Goal: Navigation & Orientation: Understand site structure

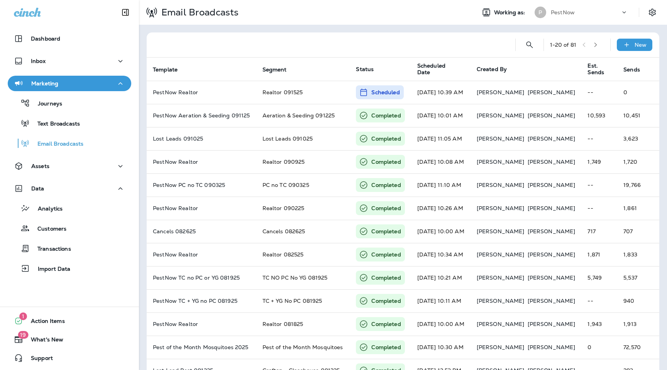
click at [588, 14] on div "PestNow" at bounding box center [584, 13] width 69 height 12
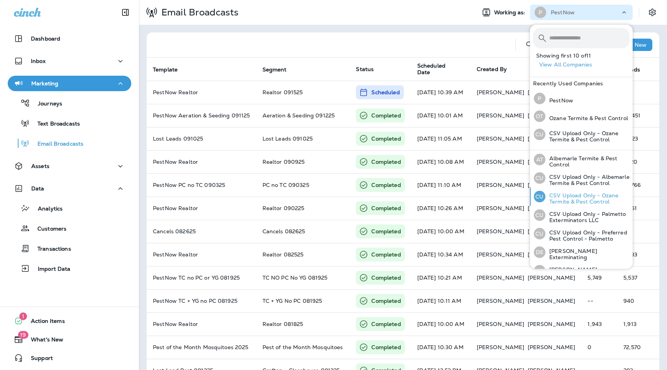
scroll to position [84, 0]
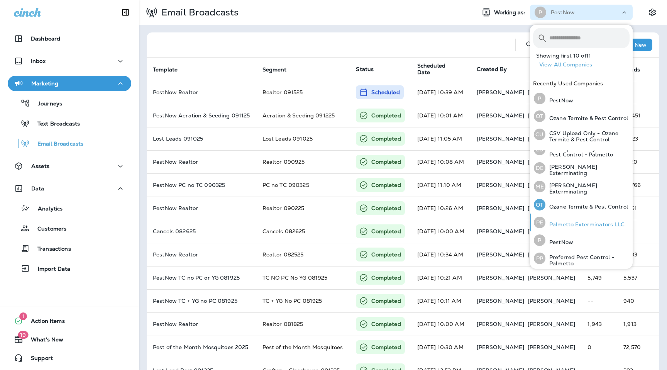
click at [566, 221] on p "Palmetto Exterminators LLC" at bounding box center [584, 224] width 79 height 6
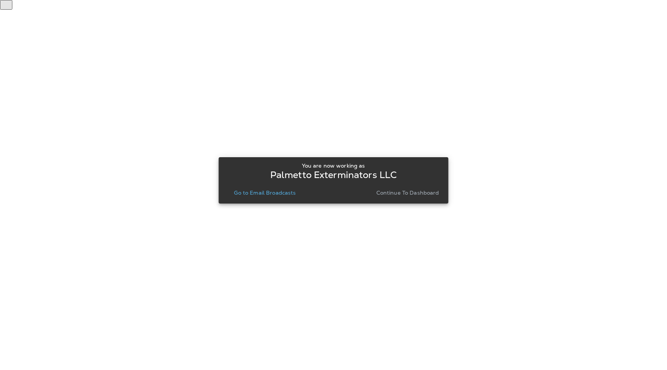
click at [386, 194] on p "Continue to Dashboard" at bounding box center [407, 192] width 63 height 6
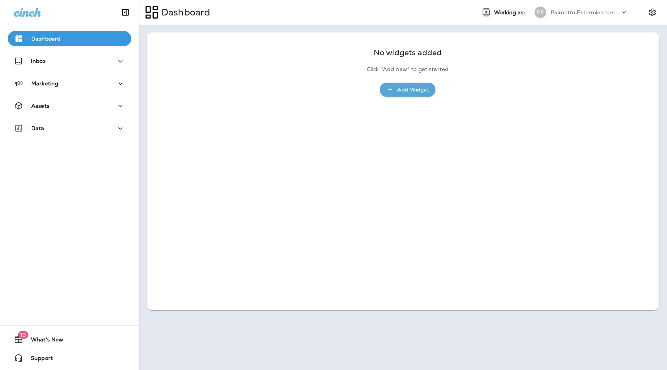
click at [596, 12] on p "Palmetto Exterminators LLC" at bounding box center [584, 12] width 69 height 6
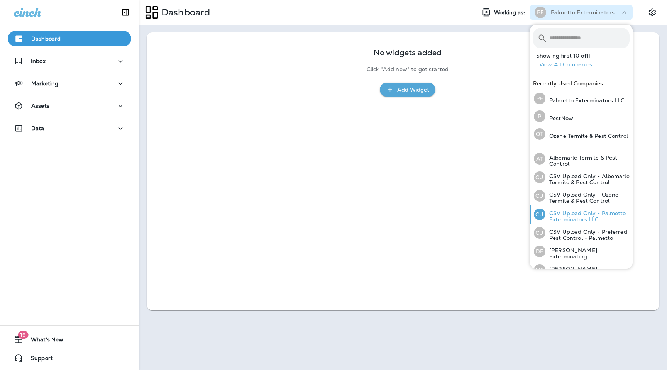
click at [583, 214] on p "CSV Upload Only - Palmetto Exterminators LLC" at bounding box center [587, 216] width 84 height 12
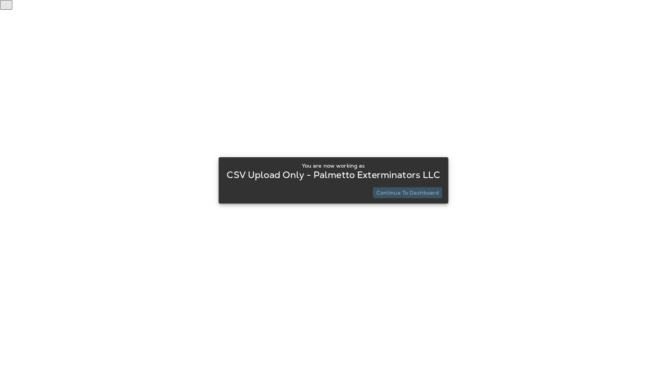
click at [425, 192] on p "Continue to Dashboard" at bounding box center [407, 192] width 63 height 6
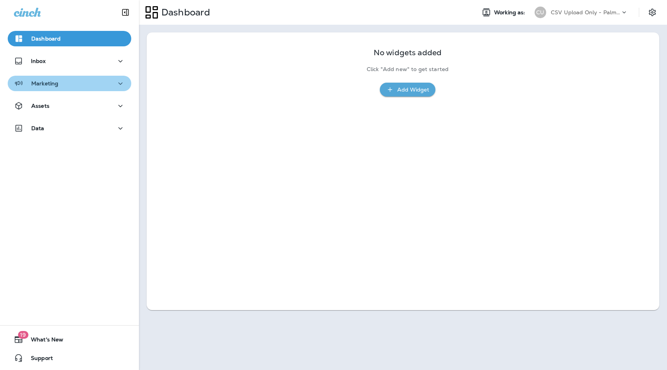
click at [67, 89] on button "Marketing" at bounding box center [69, 83] width 123 height 15
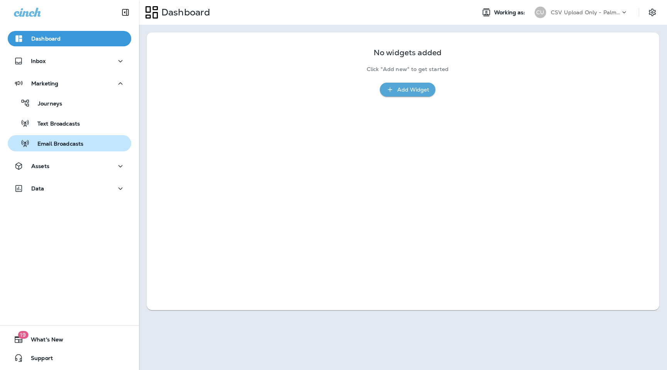
click at [66, 137] on button "Email Broadcasts" at bounding box center [69, 143] width 123 height 16
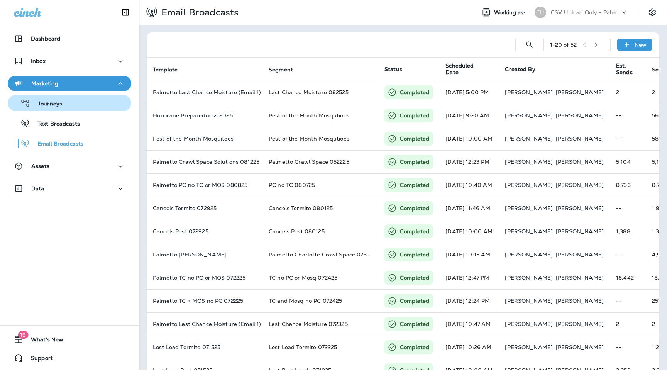
click at [86, 104] on div "Journeys" at bounding box center [69, 103] width 117 height 12
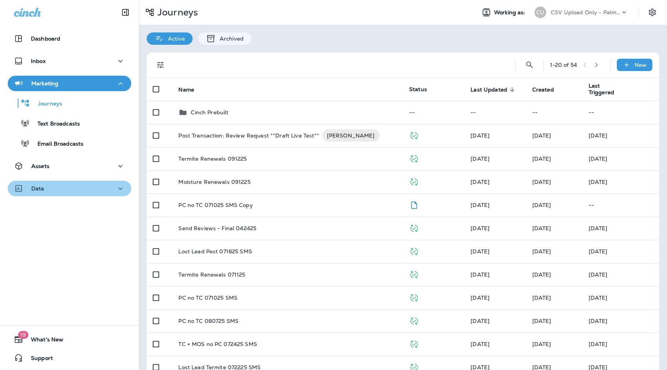
click at [79, 189] on div "Data" at bounding box center [69, 189] width 111 height 10
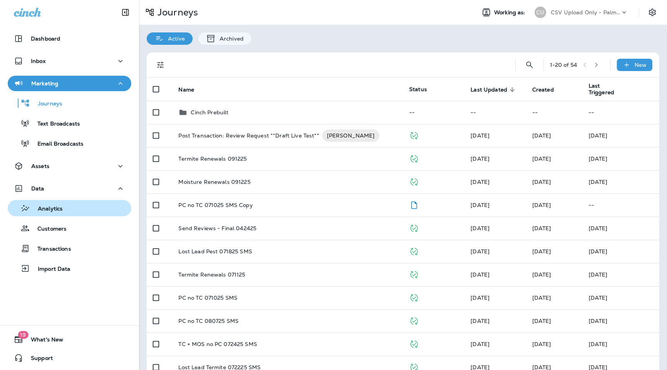
click at [51, 213] on div "Analytics" at bounding box center [37, 208] width 52 height 12
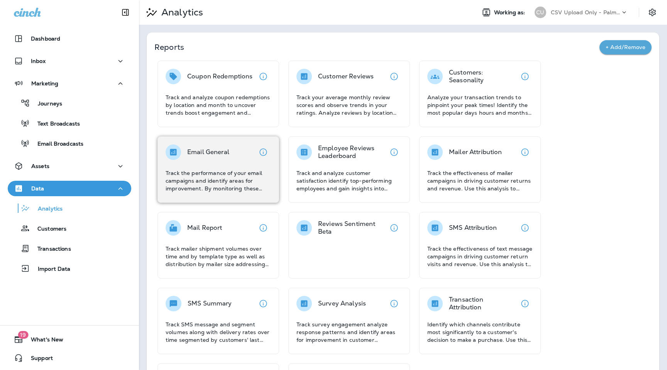
click at [211, 158] on div "Email General" at bounding box center [208, 151] width 42 height 15
